Goal: Transaction & Acquisition: Purchase product/service

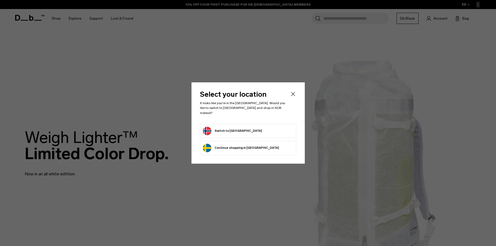
click at [228, 144] on button "Continue browsing Sweden store Continue shopping in Sweden" at bounding box center [241, 148] width 76 height 9
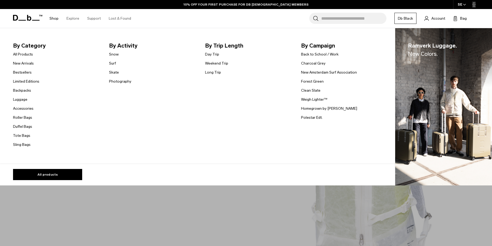
click at [55, 20] on link "Shop" at bounding box center [53, 18] width 9 height 19
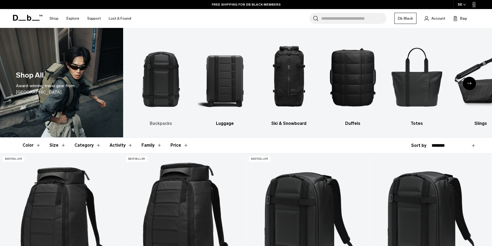
click at [156, 124] on h3 "Backpacks" at bounding box center [161, 124] width 55 height 6
